Goal: Transaction & Acquisition: Purchase product/service

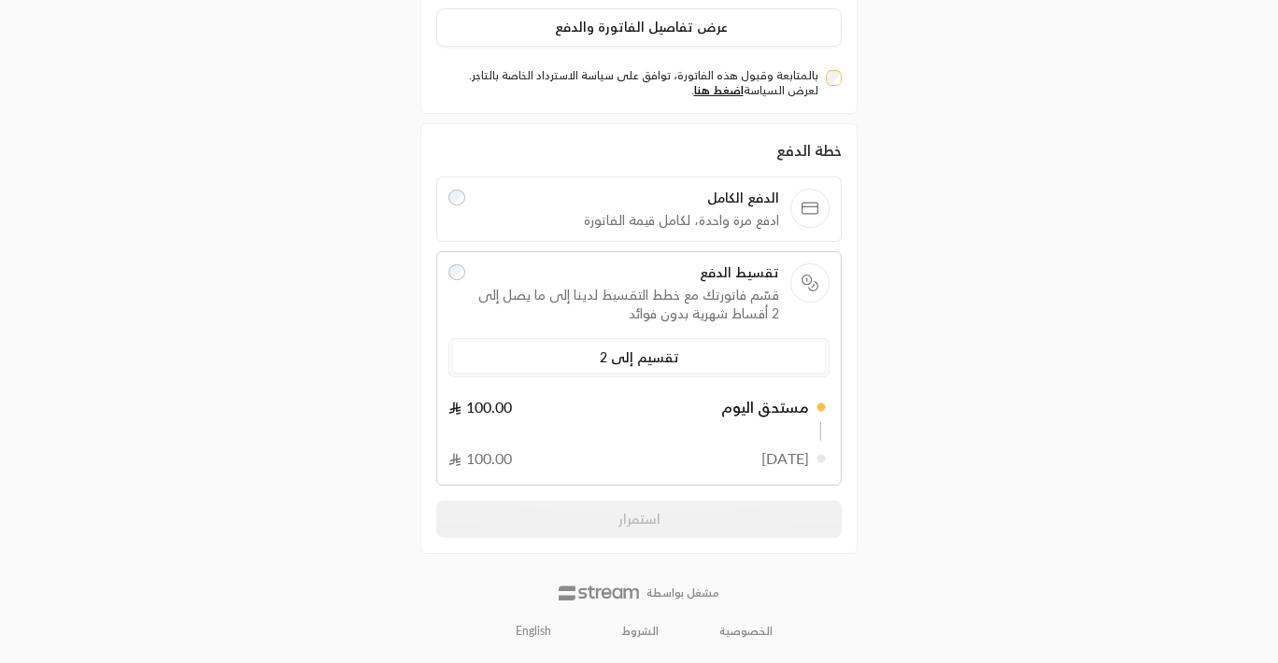
scroll to position [195, 0]
click at [599, 370] on label "تقسيم إلى 2" at bounding box center [639, 358] width 372 height 30
click at [599, 366] on label "تقسيم إلى 2" at bounding box center [639, 358] width 372 height 30
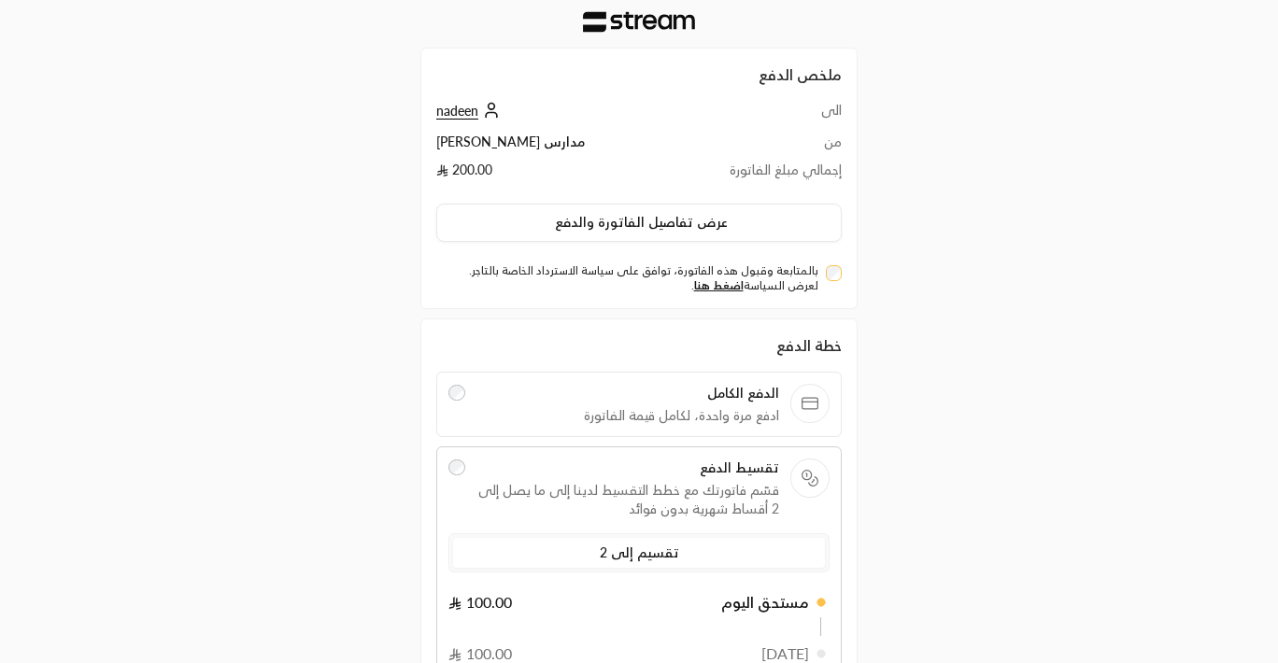
scroll to position [0, 0]
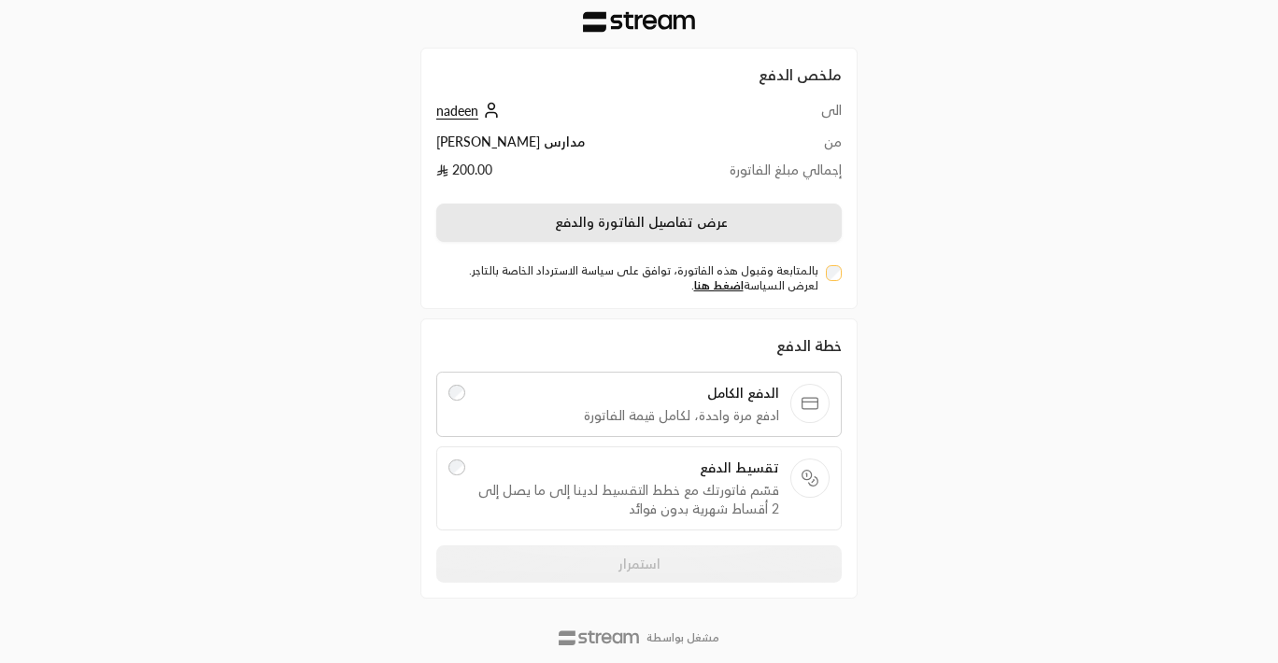
click at [635, 228] on button "عرض تفاصيل الفاتورة والدفع" at bounding box center [638, 223] width 405 height 39
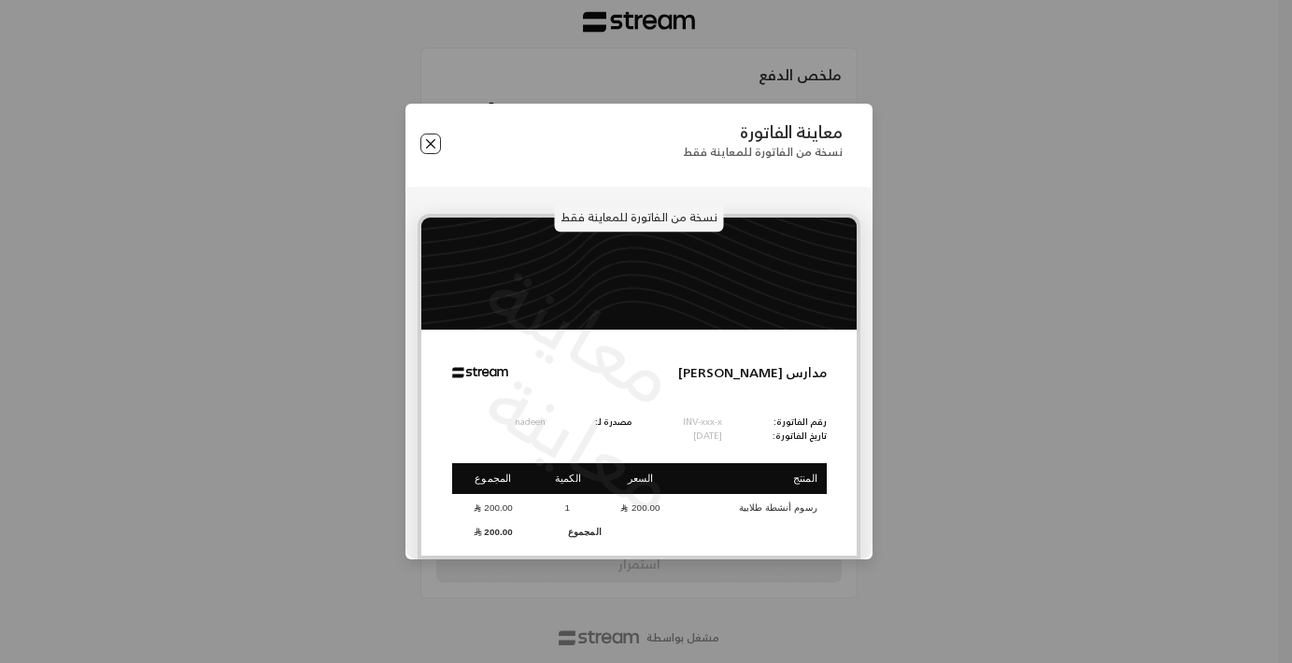
click at [430, 150] on button "Close" at bounding box center [430, 144] width 21 height 21
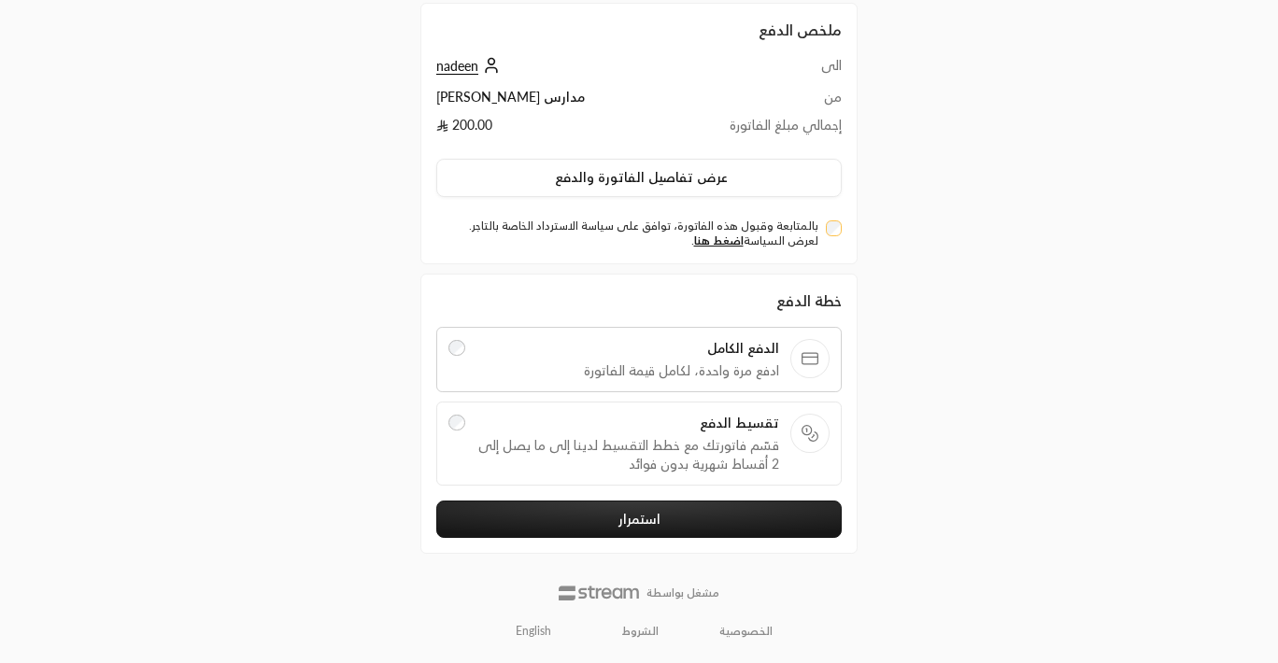
scroll to position [45, 0]
click at [644, 526] on button "استمرار" at bounding box center [638, 519] width 405 height 37
